Goal: Transaction & Acquisition: Purchase product/service

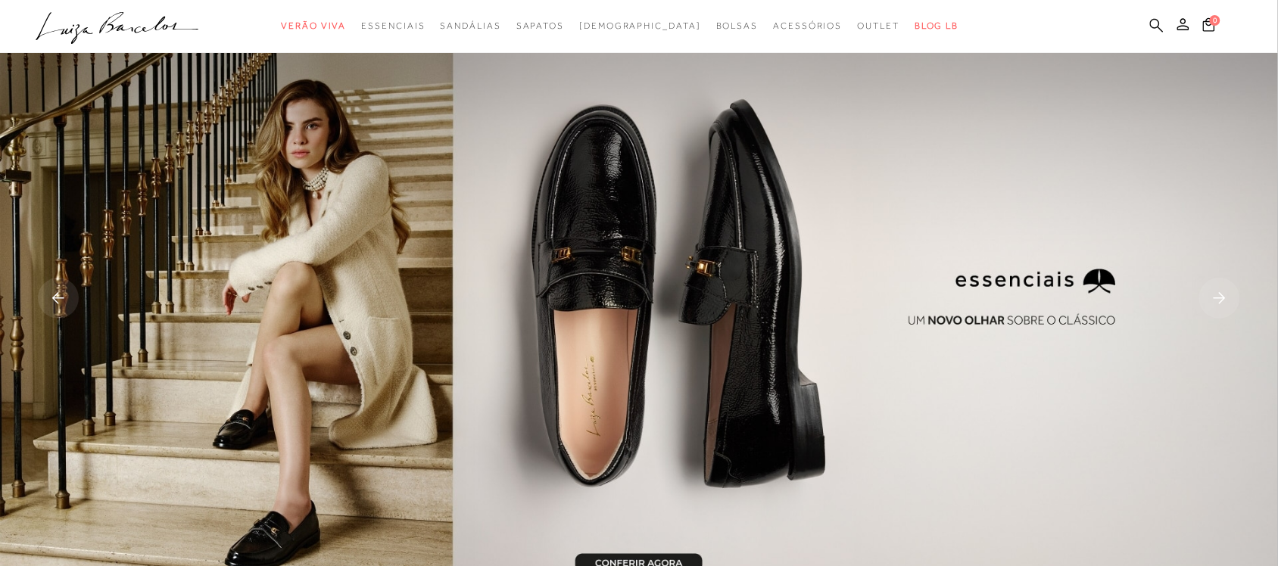
click at [1156, 20] on icon at bounding box center [1157, 25] width 14 height 14
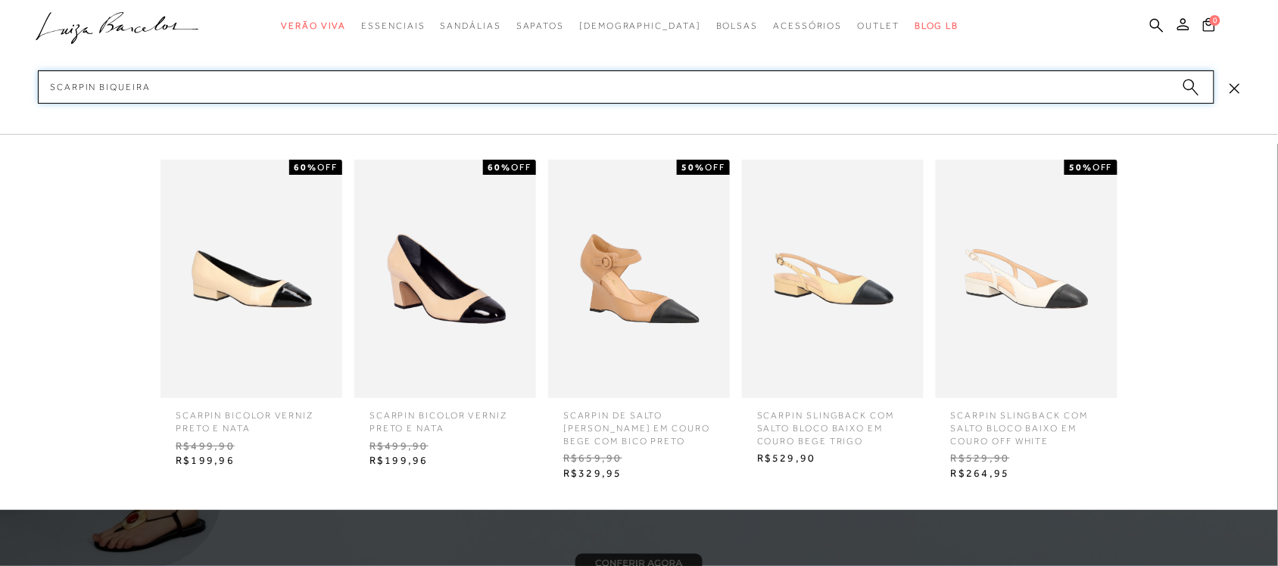
type input "scarpin biqueira"
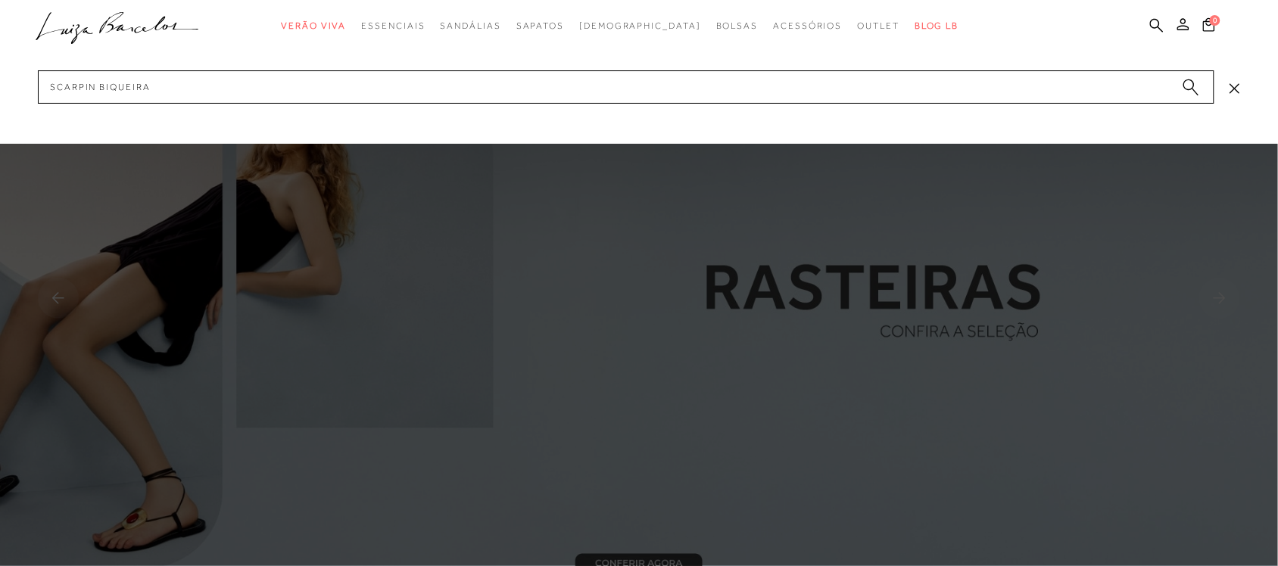
click at [1191, 89] on circle "submit" at bounding box center [1189, 85] width 11 height 11
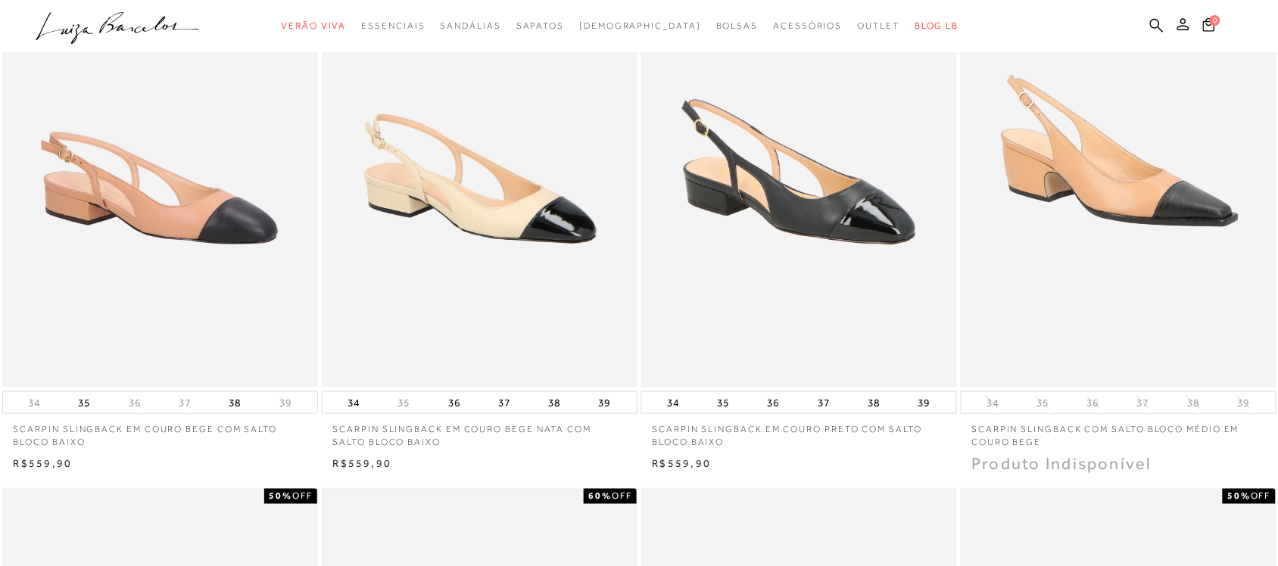
scroll to position [189, 0]
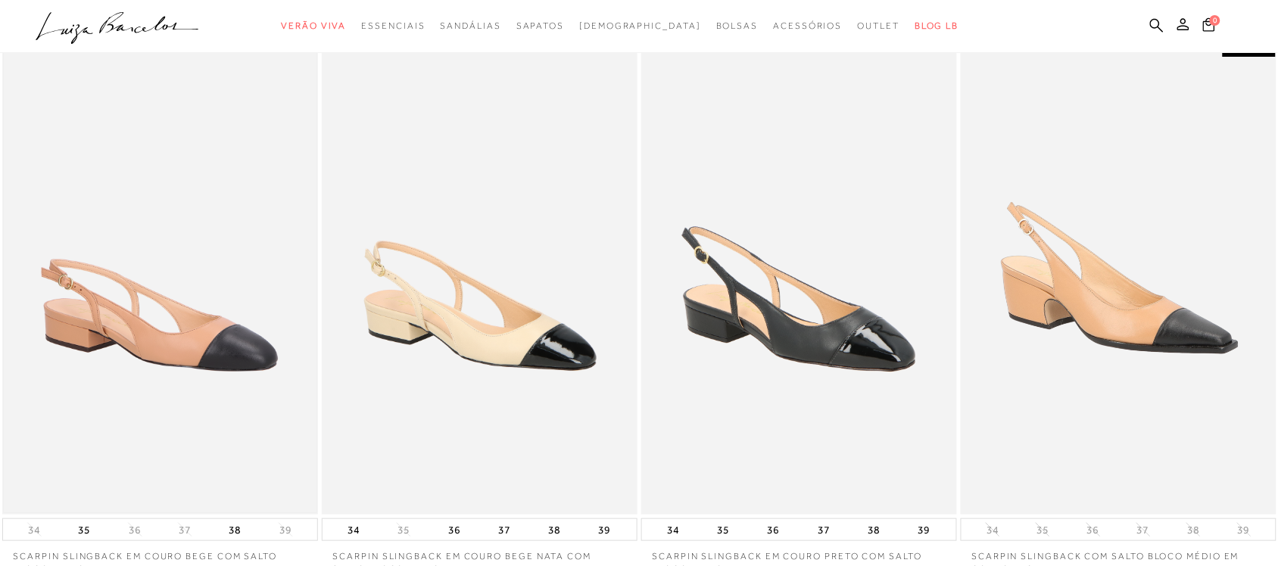
click at [192, 274] on img at bounding box center [160, 278] width 313 height 469
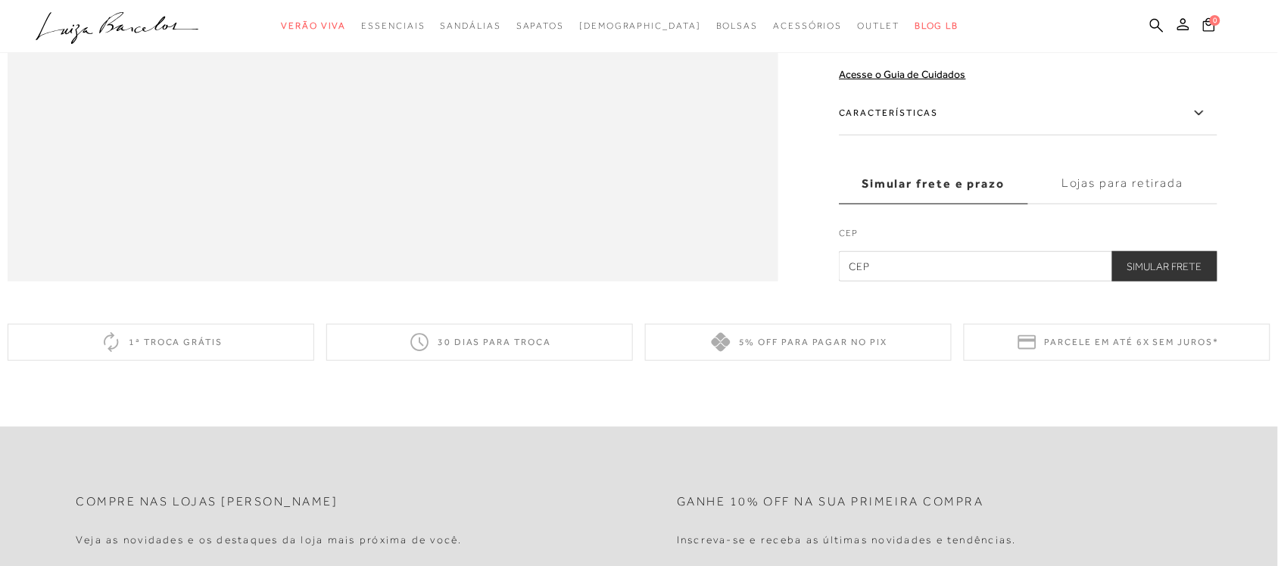
scroll to position [2412, 0]
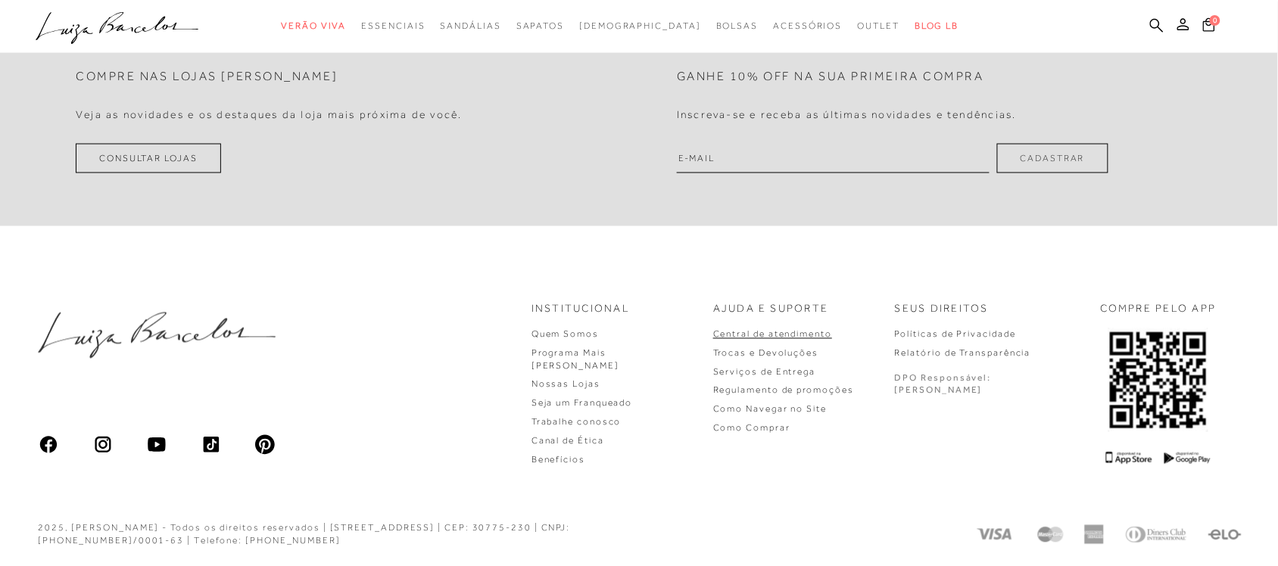
click at [823, 340] on link "Central de atendimento" at bounding box center [772, 334] width 119 height 11
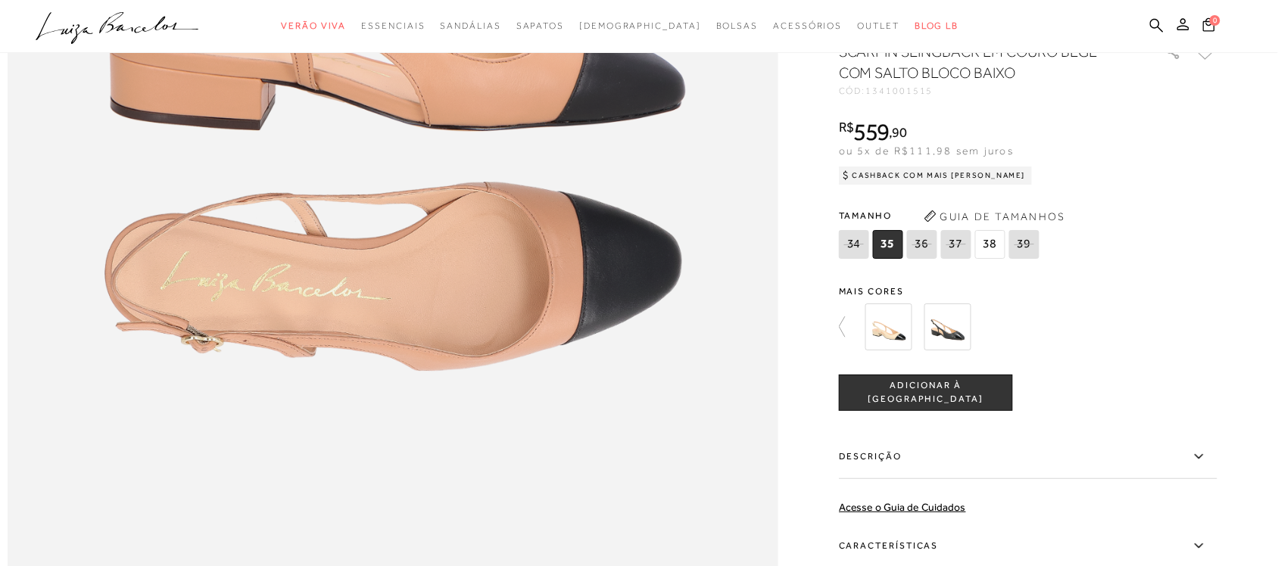
scroll to position [2412, 0]
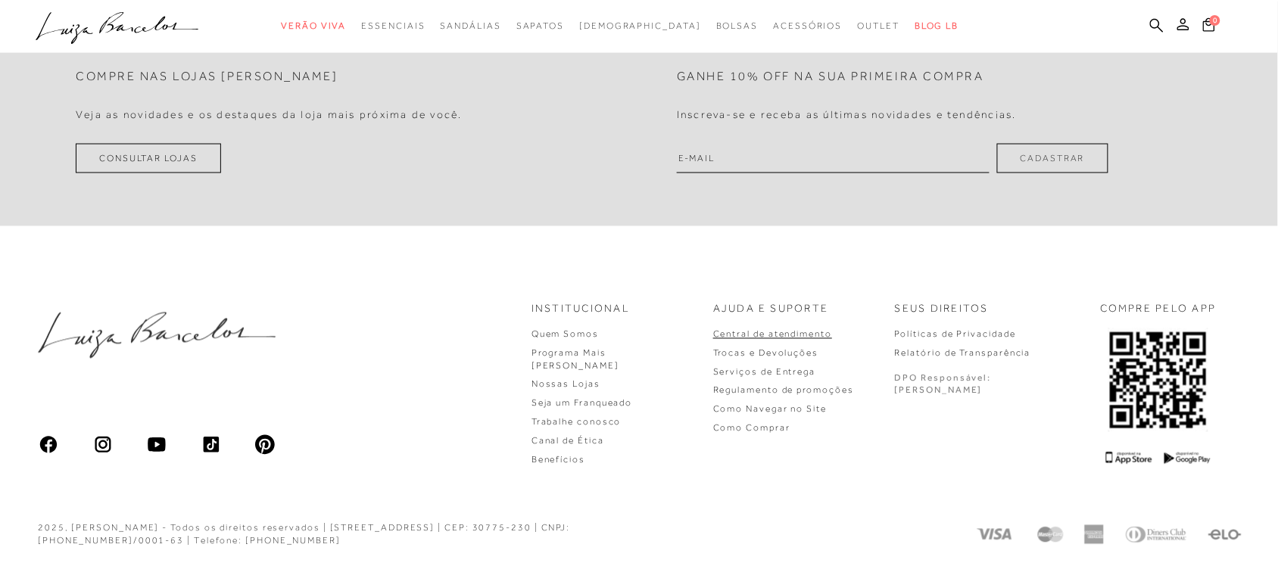
click at [832, 338] on link "Central de atendimento" at bounding box center [772, 334] width 119 height 11
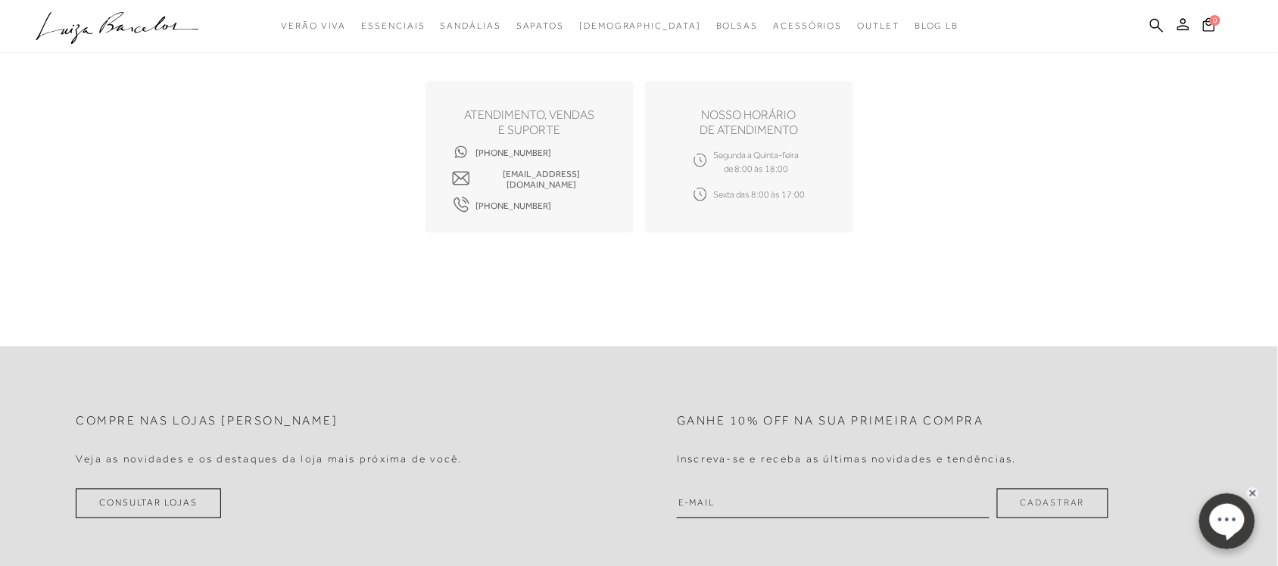
scroll to position [379, 0]
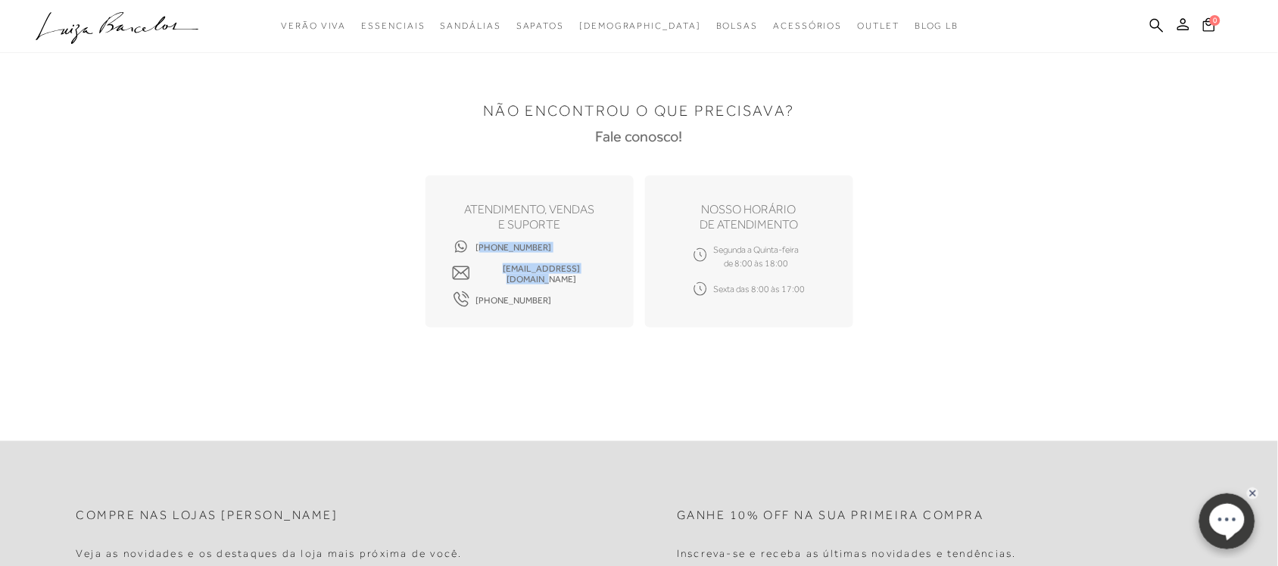
drag, startPoint x: 563, startPoint y: 246, endPoint x: 528, endPoint y: 319, distance: 80.6
click at [476, 248] on div "ATENDIMENTO, VENDAS e suporte (31) 99740-5426 sac.lojaonline@luizabarcelos.com.…" at bounding box center [530, 252] width 208 height 152
click at [561, 362] on div "NÃO ENCONTROU O QUE PRECISAVA? Fale conosco! ATENDIMENTO, VENDAS e suporte (31)…" at bounding box center [639, 206] width 947 height 317
drag, startPoint x: 538, startPoint y: 245, endPoint x: 460, endPoint y: 244, distance: 78.0
click at [460, 244] on div "ATENDIMENTO, VENDAS e suporte (31) 99740-5426 sac.lojaonline@luizabarcelos.com.…" at bounding box center [530, 252] width 208 height 152
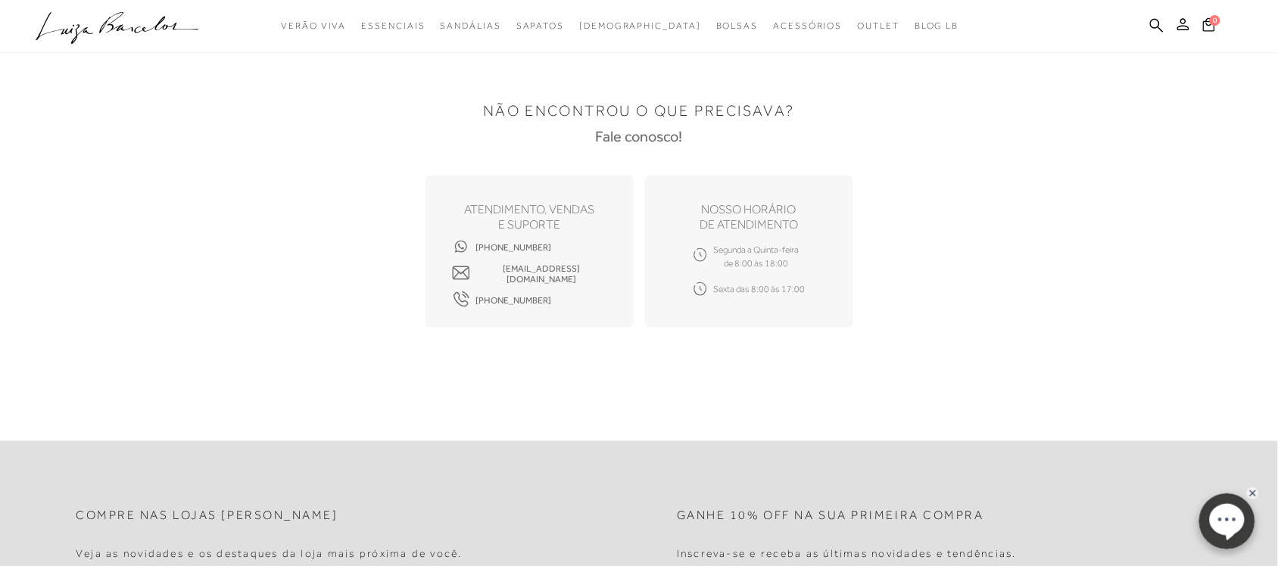
copy span "(31) 99740-5426"
drag, startPoint x: 444, startPoint y: 303, endPoint x: 516, endPoint y: 300, distance: 72.0
click at [516, 300] on div "ATENDIMENTO, VENDAS e suporte (31) 99740-5426 sac.lojaonline@luizabarcelos.com.…" at bounding box center [530, 252] width 208 height 152
click at [527, 326] on div "ATENDIMENTO, VENDAS e suporte (31) 99740-5426 sac.lojaonline@luizabarcelos.com.…" at bounding box center [530, 252] width 208 height 152
drag, startPoint x: 545, startPoint y: 304, endPoint x: 468, endPoint y: 296, distance: 77.6
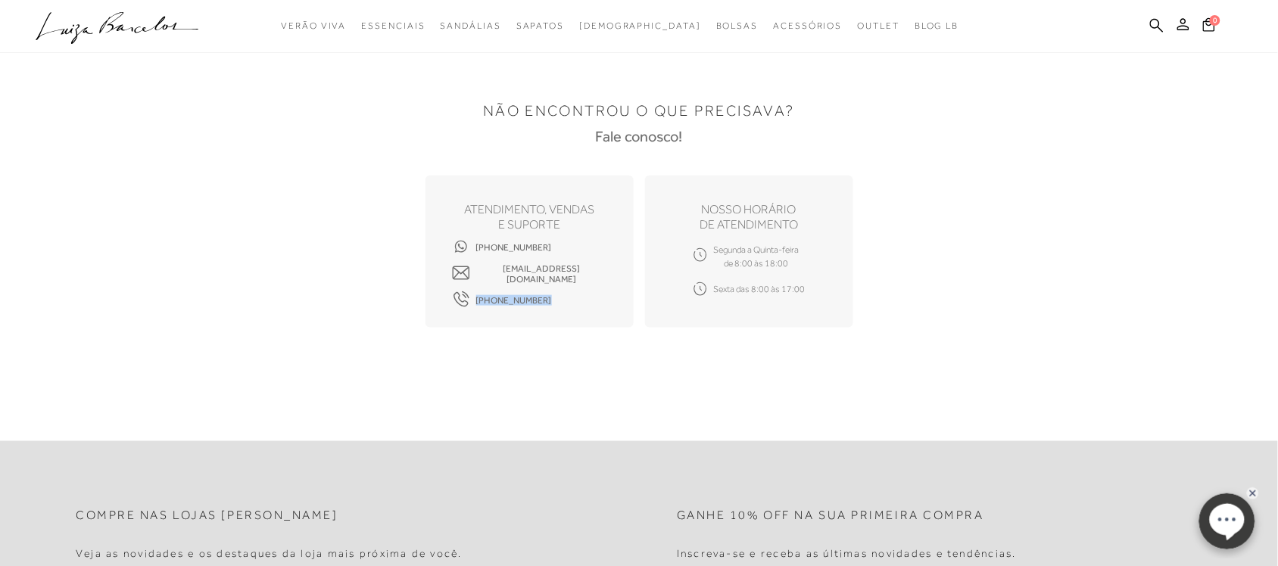
click at [468, 296] on div "ATENDIMENTO, VENDAS e suporte (31) 99740-5426 sac.lojaonline@luizabarcelos.com.…" at bounding box center [530, 252] width 208 height 152
copy span "(31) 3428-4230"
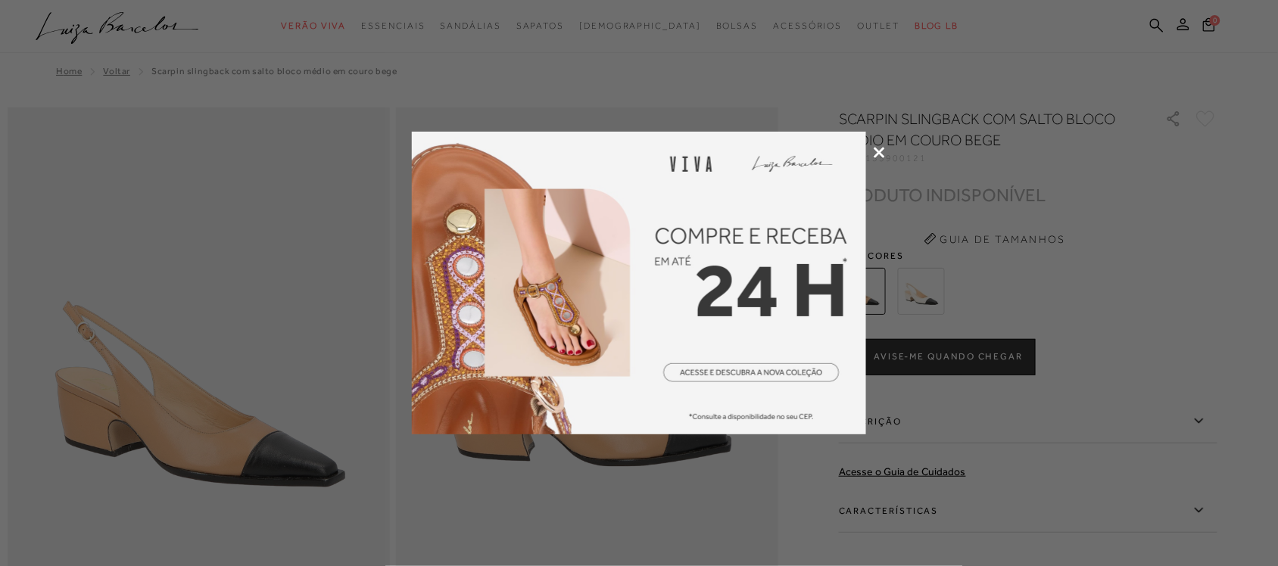
click at [879, 154] on icon at bounding box center [879, 152] width 11 height 11
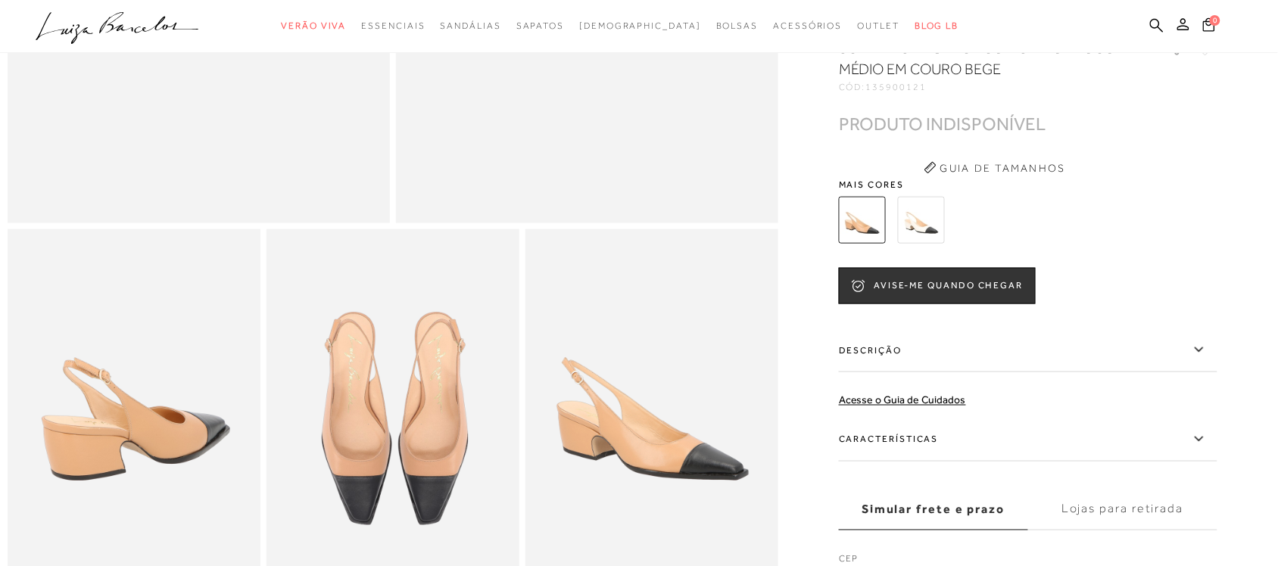
scroll to position [379, 0]
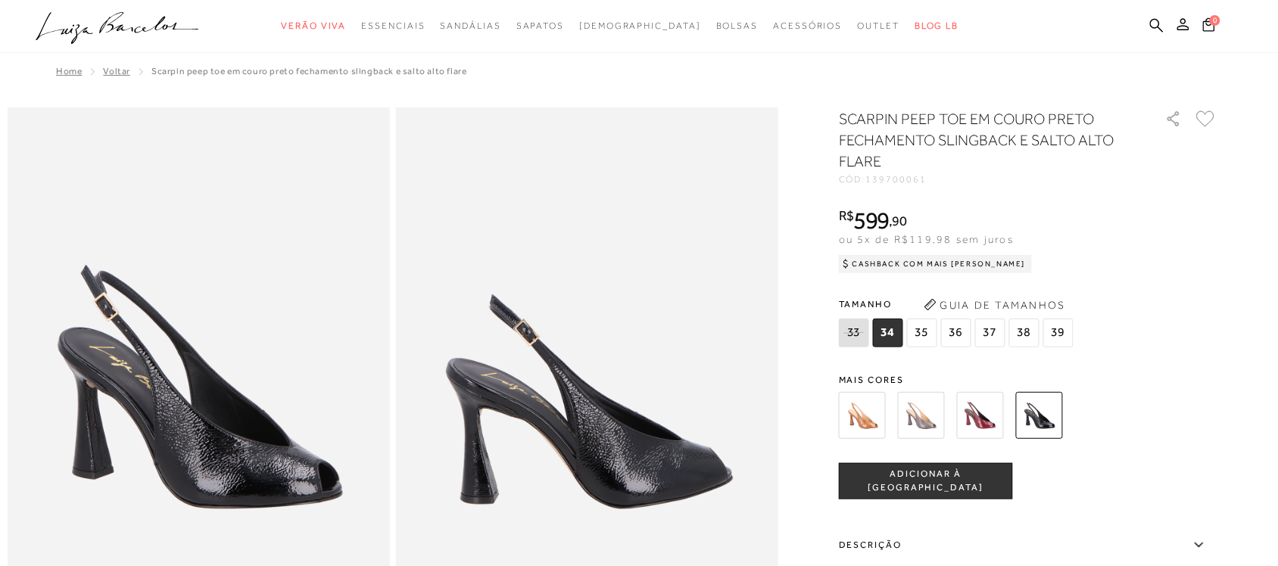
click at [998, 428] on img at bounding box center [980, 415] width 47 height 47
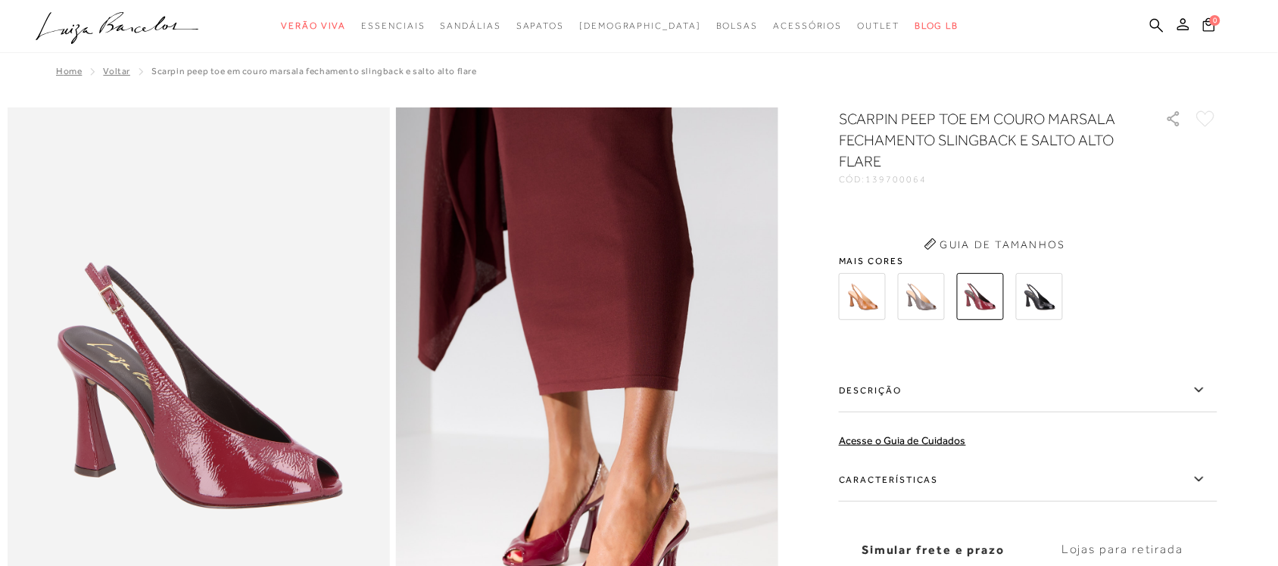
click at [869, 422] on div "SCARPIN PEEP TOE EM COURO MARSALA FECHAMENTO SLINGBACK E SALTO ALTO FLARE CÓD: …" at bounding box center [1028, 378] width 379 height 540
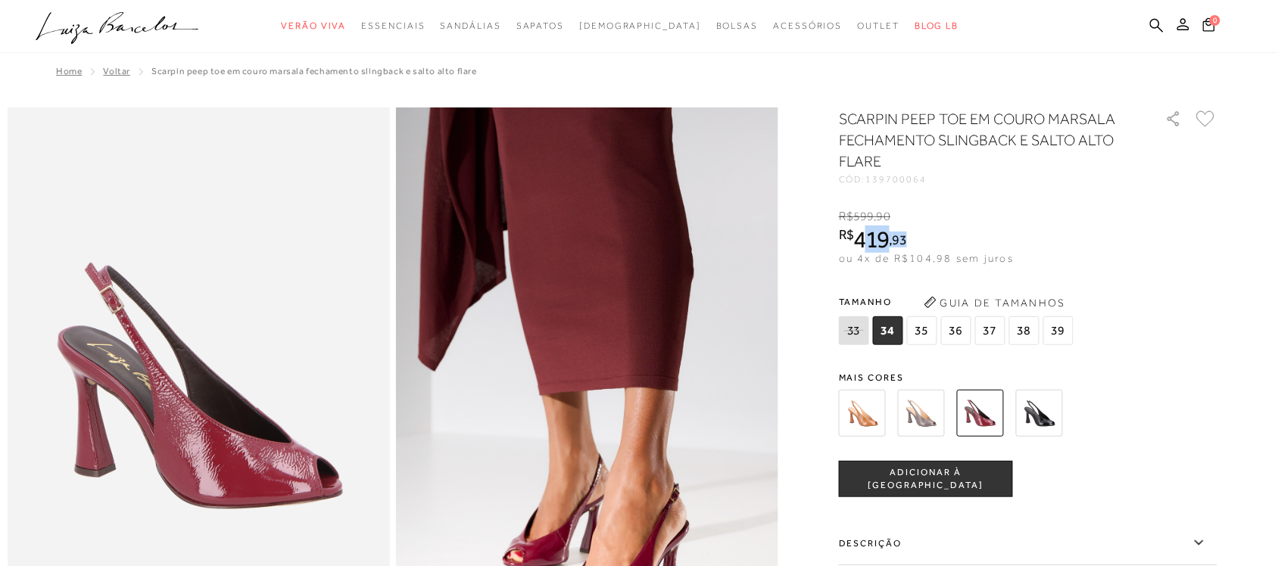
drag, startPoint x: 915, startPoint y: 232, endPoint x: 869, endPoint y: 229, distance: 45.5
click at [869, 229] on div "R$ 419 , 93" at bounding box center [926, 239] width 175 height 24
drag, startPoint x: 864, startPoint y: 231, endPoint x: 901, endPoint y: 242, distance: 38.8
click at [917, 242] on div "R$ 419 , 93" at bounding box center [926, 239] width 175 height 24
copy span "419 , 93"
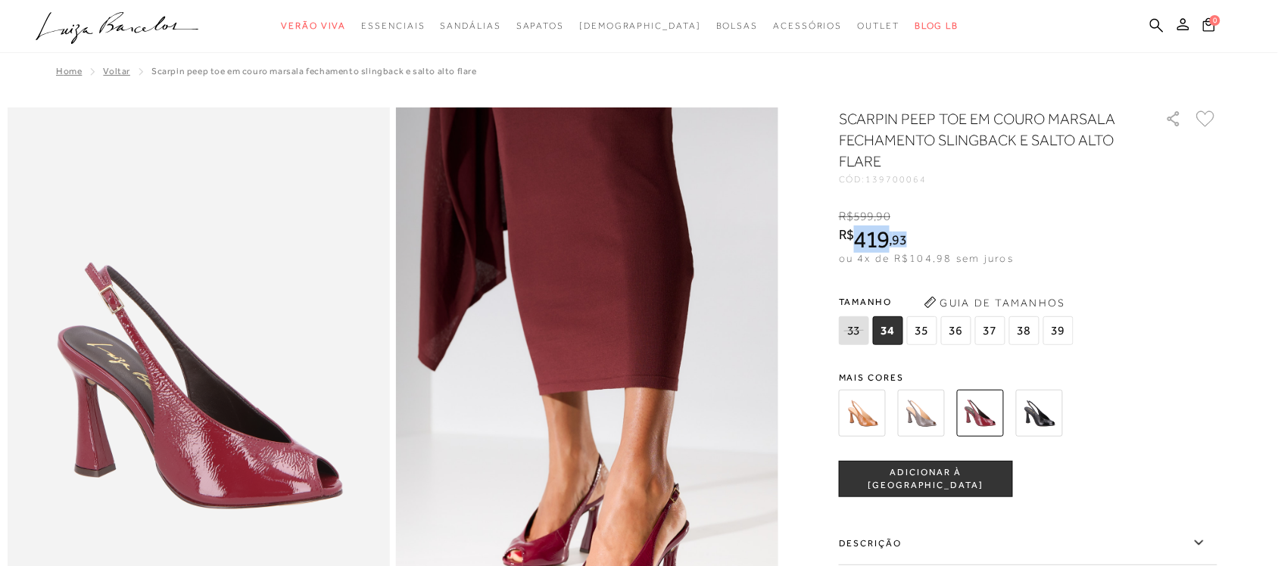
click at [883, 406] on img at bounding box center [862, 413] width 47 height 47
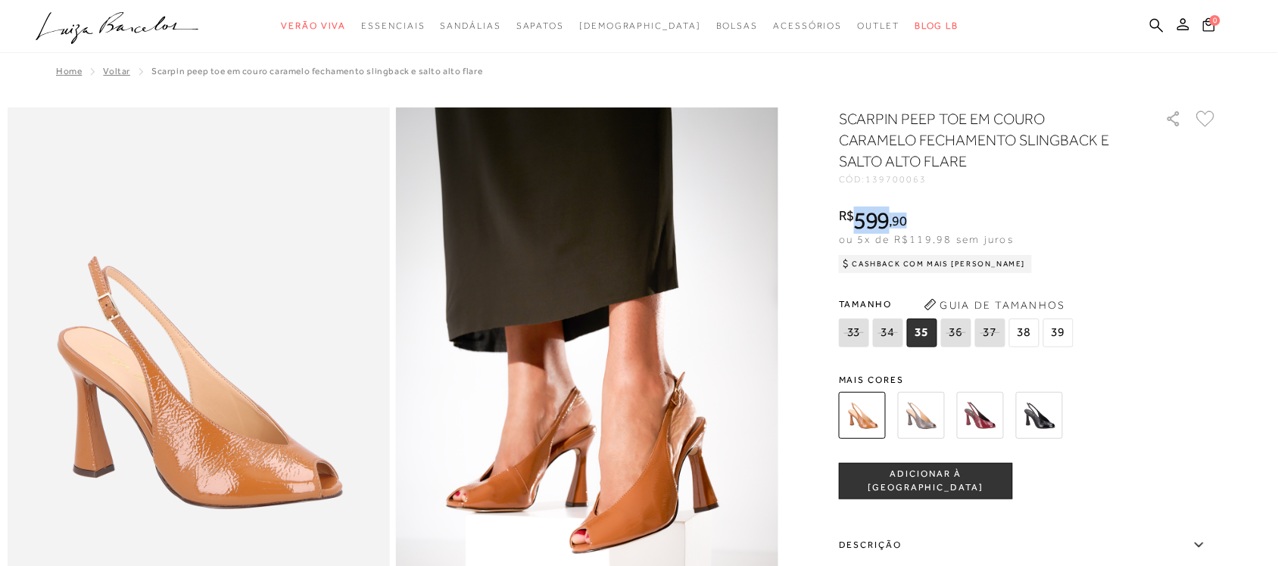
drag, startPoint x: 920, startPoint y: 217, endPoint x: 866, endPoint y: 216, distance: 54.5
click at [866, 216] on div "R$ 599 , 90" at bounding box center [935, 220] width 193 height 24
copy div "599 , 90"
click at [1002, 420] on img at bounding box center [980, 415] width 47 height 47
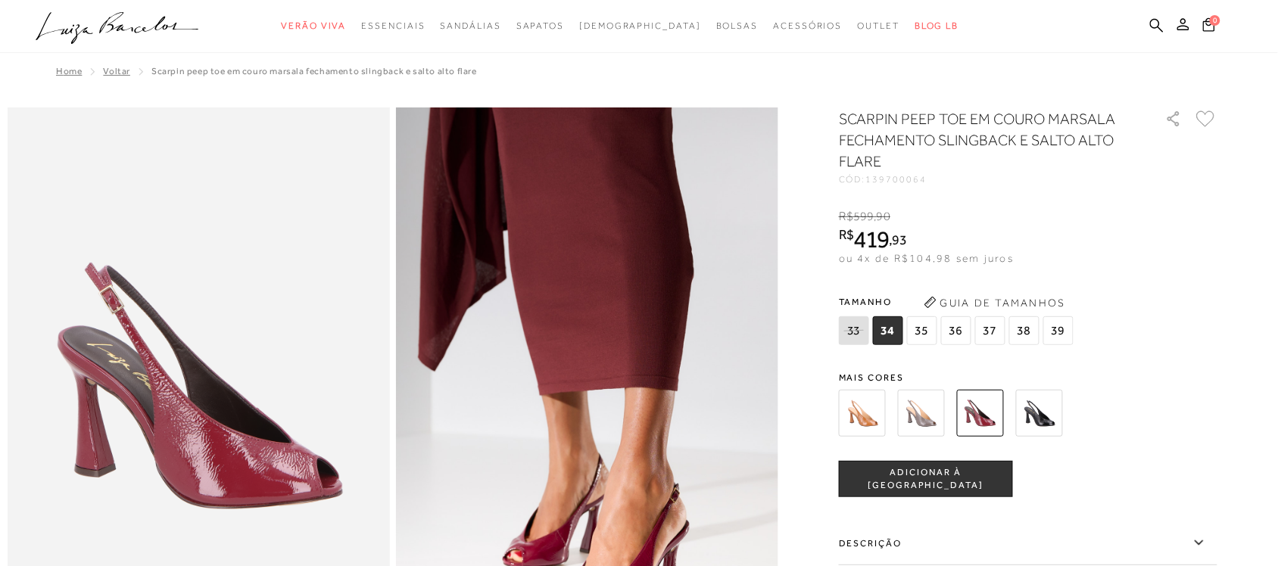
click at [1045, 411] on img at bounding box center [1039, 413] width 47 height 47
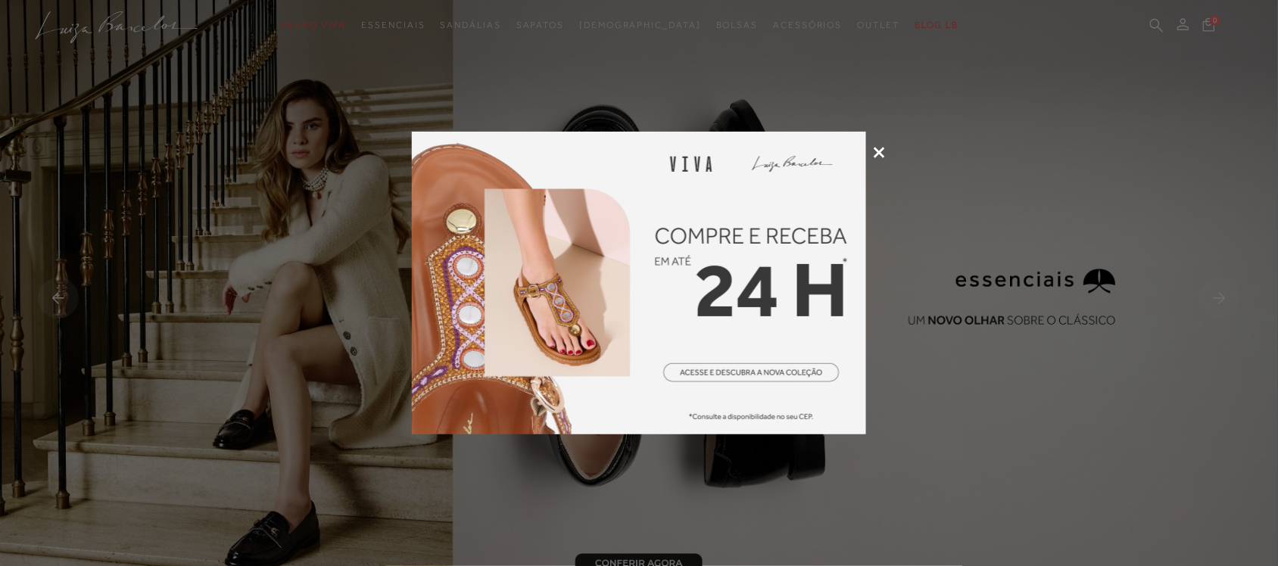
click at [881, 148] on icon at bounding box center [879, 152] width 11 height 11
